Goal: Information Seeking & Learning: Learn about a topic

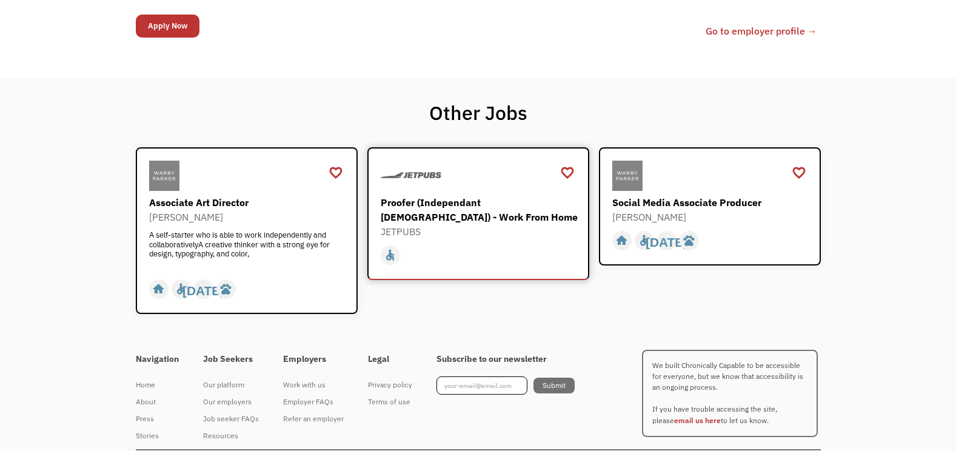
click at [436, 230] on div "JETPUBS" at bounding box center [480, 231] width 198 height 15
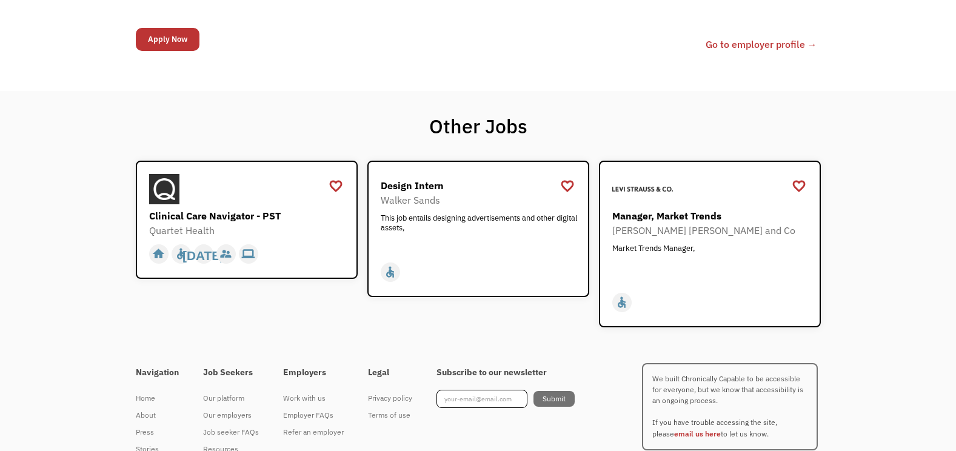
scroll to position [1159, 0]
